Goal: Task Accomplishment & Management: Use online tool/utility

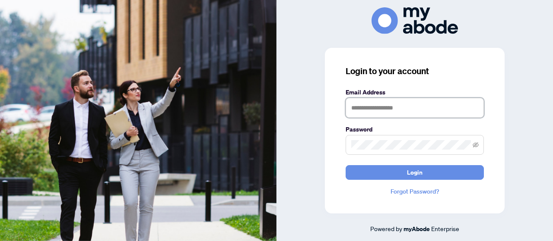
click at [403, 109] on input "text" at bounding box center [415, 108] width 138 height 20
type input "**********"
click at [400, 151] on span at bounding box center [415, 145] width 138 height 20
click at [346, 165] on button "Login" at bounding box center [415, 172] width 138 height 15
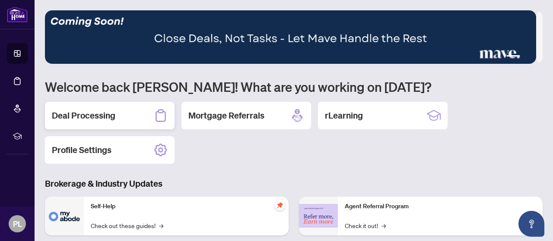
click at [88, 118] on h2 "Deal Processing" at bounding box center [83, 116] width 63 height 12
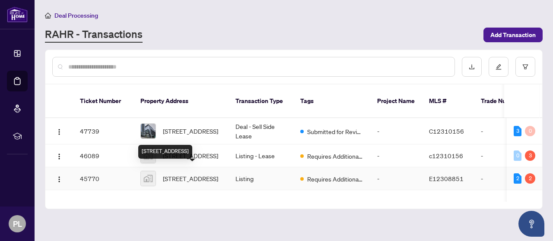
click at [200, 179] on span "290-83 Mondeo Drive, Scarborough, ON, Canada" at bounding box center [190, 179] width 55 height 10
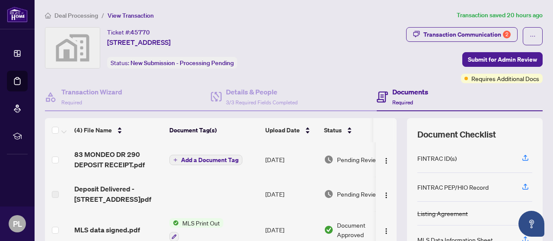
scroll to position [16, 0]
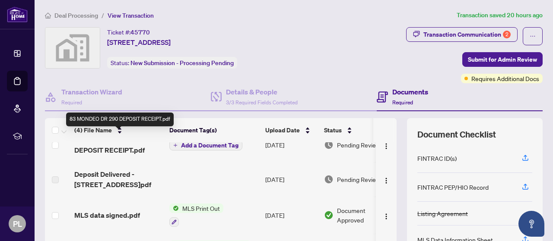
click at [117, 146] on span "83 MONDEO DR 290 DEPOSIT RECEIPT.pdf" at bounding box center [118, 145] width 88 height 21
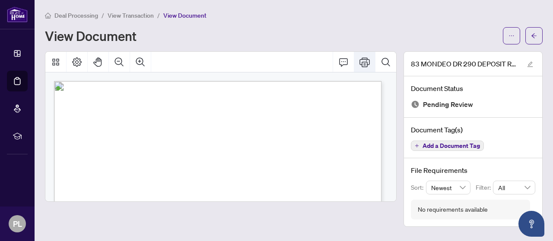
click at [368, 67] on button "Print" at bounding box center [364, 62] width 21 height 21
